Goal: Obtain resource: Download file/media

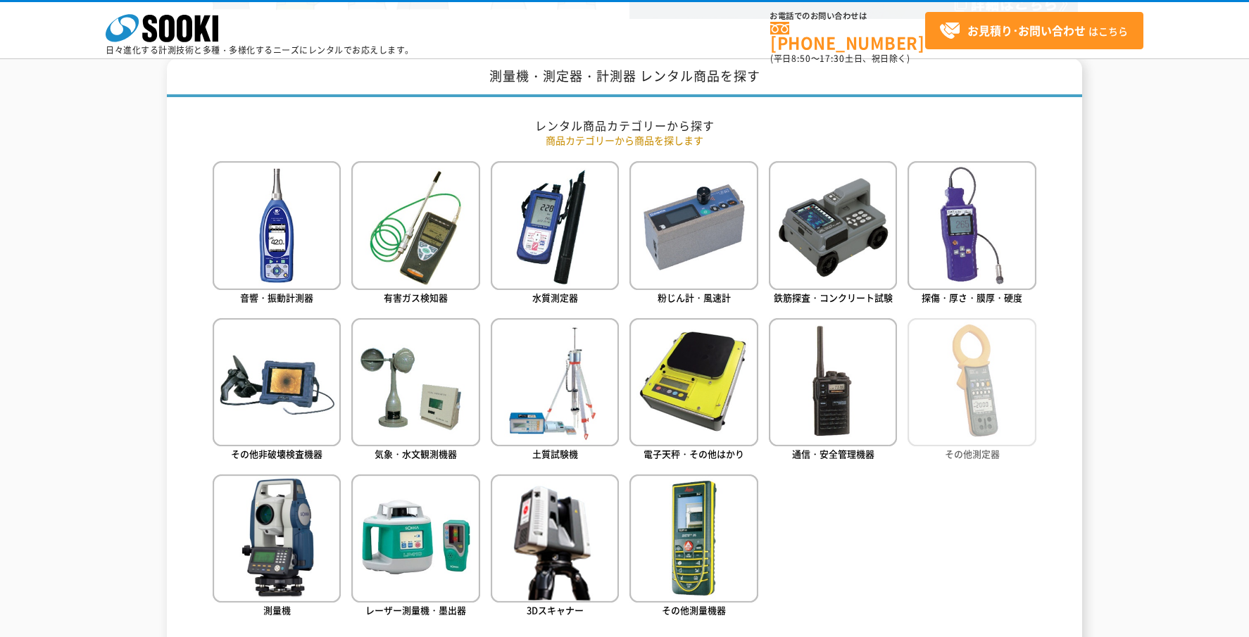
scroll to position [493, 0]
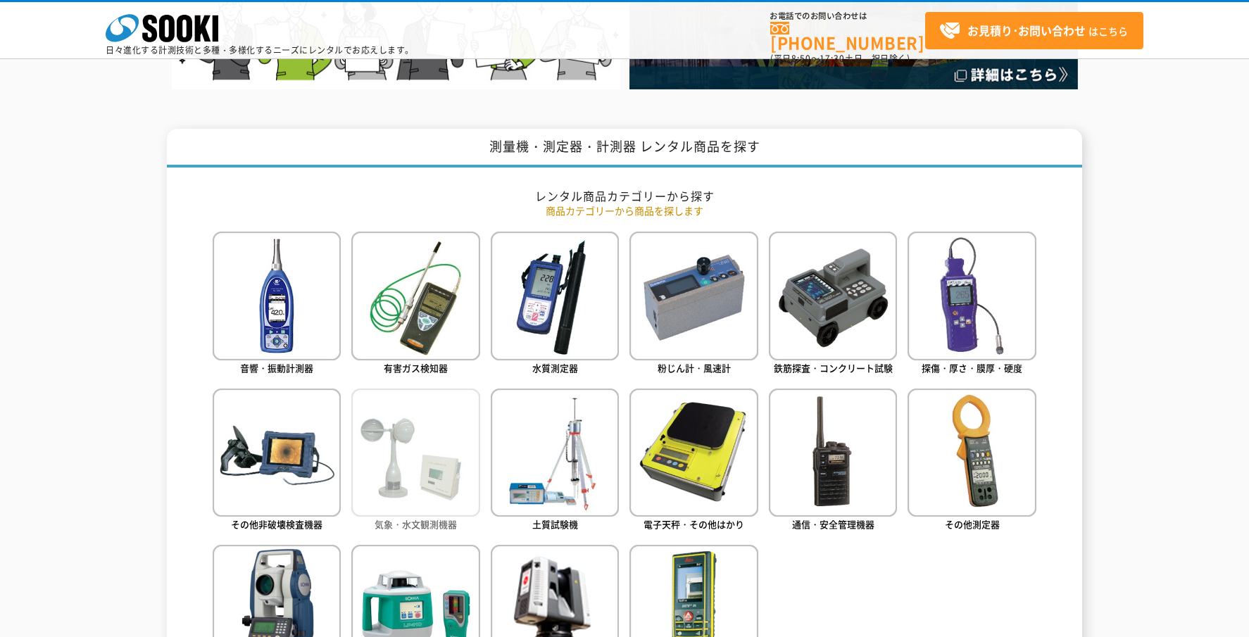
click at [450, 496] on img at bounding box center [415, 453] width 128 height 128
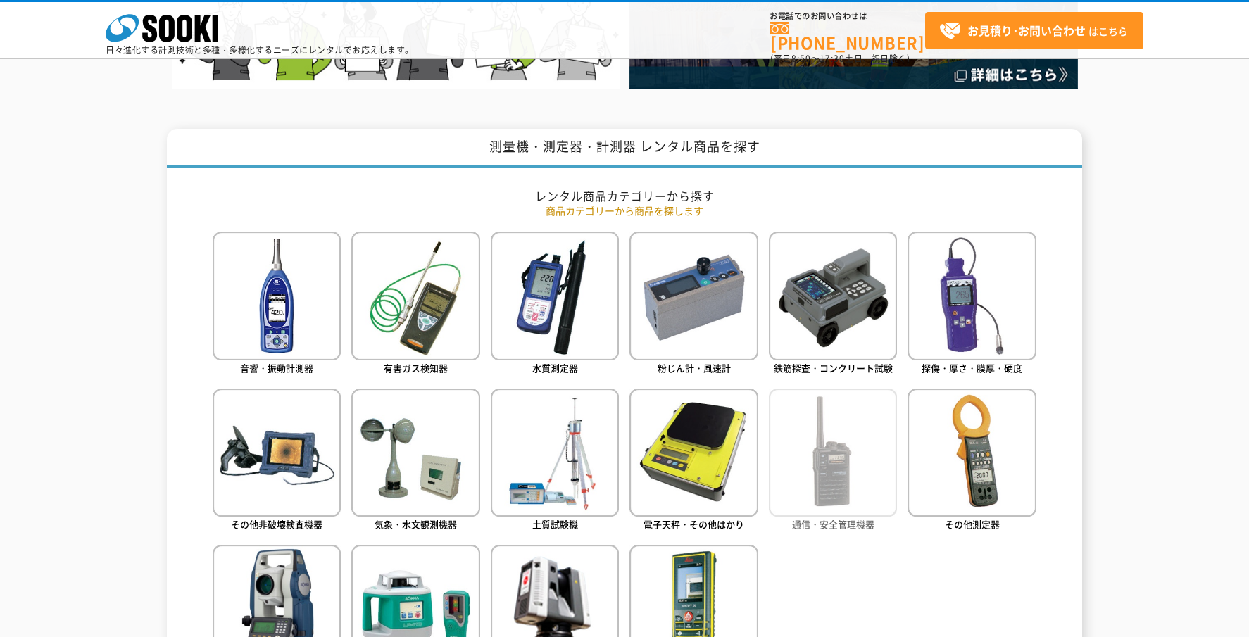
click at [858, 501] on img at bounding box center [833, 453] width 128 height 128
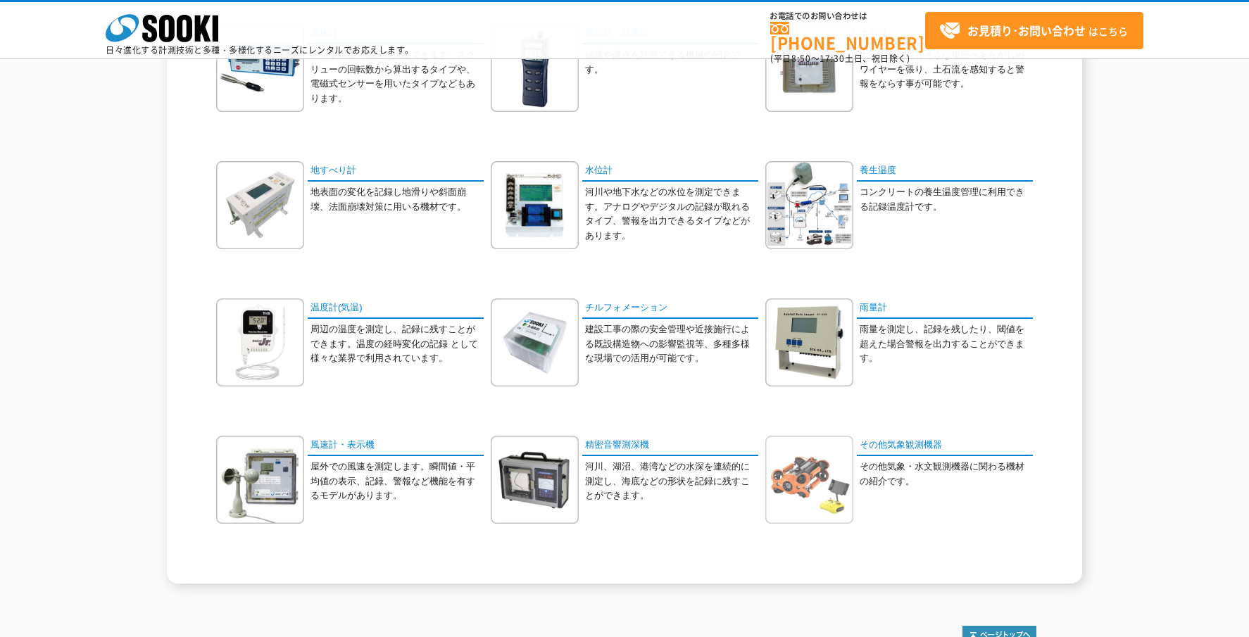
scroll to position [141, 0]
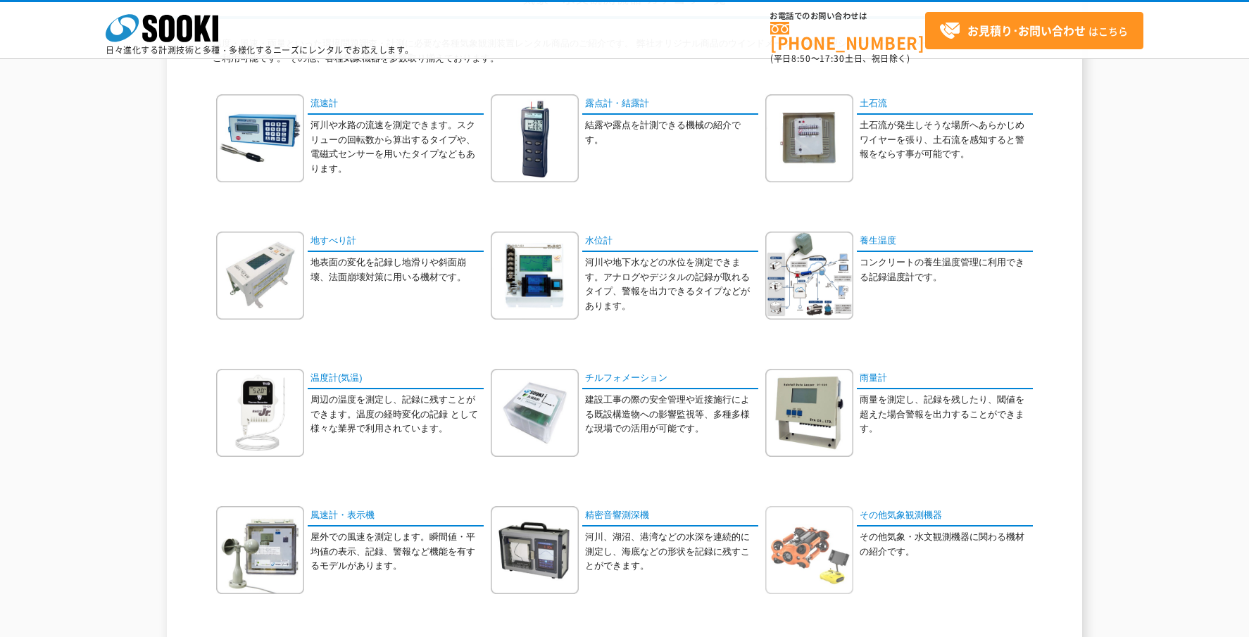
click at [829, 569] on img at bounding box center [809, 550] width 88 height 88
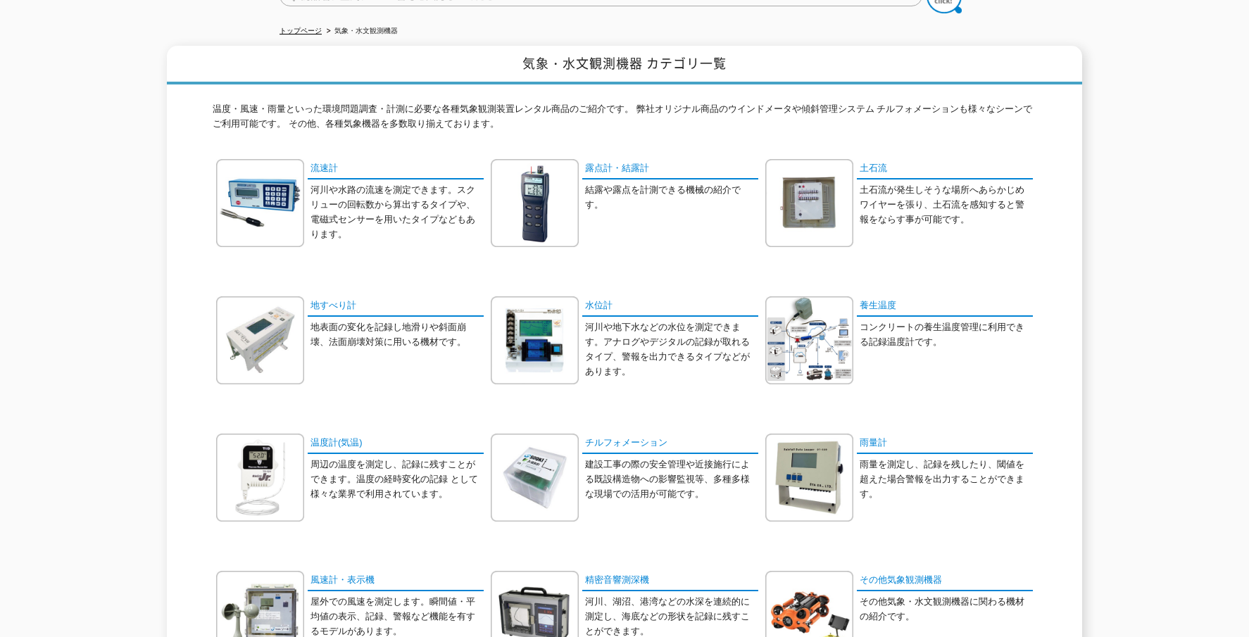
scroll to position [70, 0]
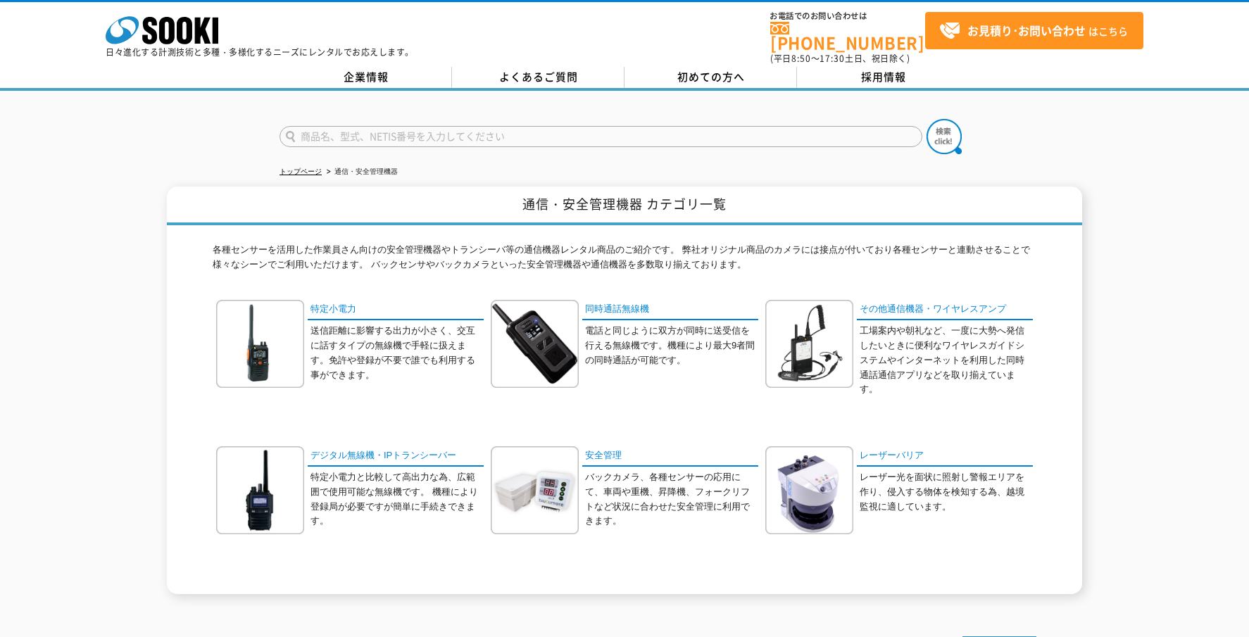
click at [332, 126] on input "text" at bounding box center [600, 136] width 643 height 21
type input "WBGT"
click at [941, 120] on img at bounding box center [943, 136] width 35 height 35
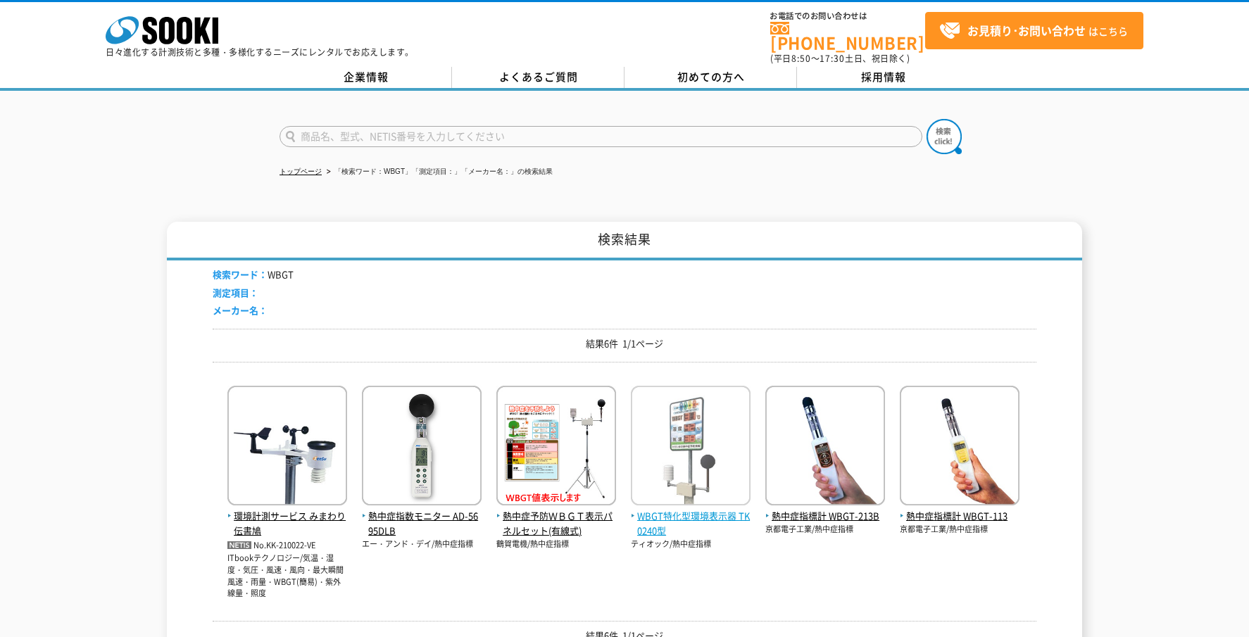
click at [709, 455] on img at bounding box center [691, 447] width 120 height 123
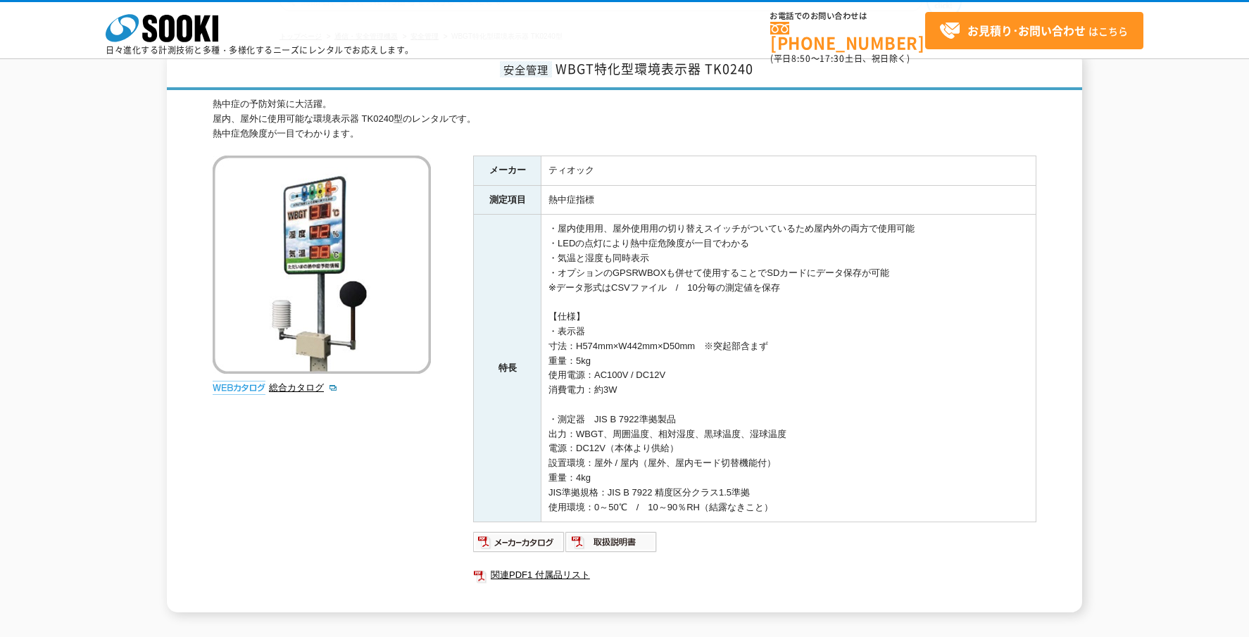
scroll to position [246, 0]
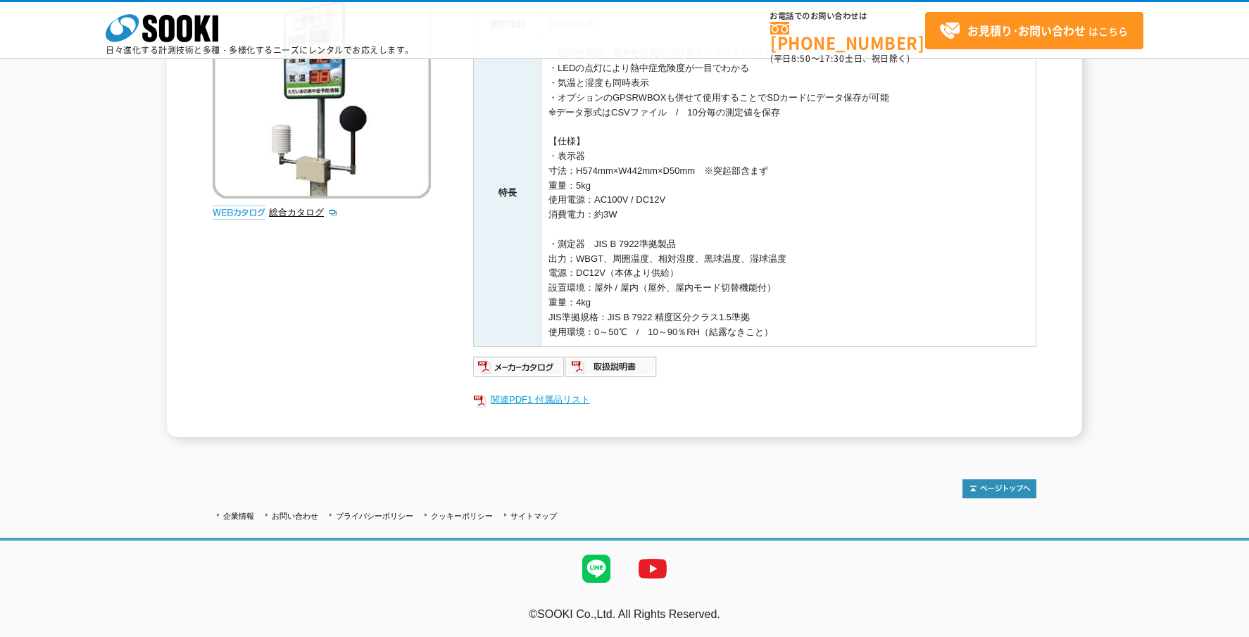
click at [536, 394] on link "関連PDF1 付属品リスト" at bounding box center [754, 400] width 563 height 18
click at [549, 370] on img at bounding box center [519, 367] width 92 height 23
